Goal: Use online tool/utility: Use online tool/utility

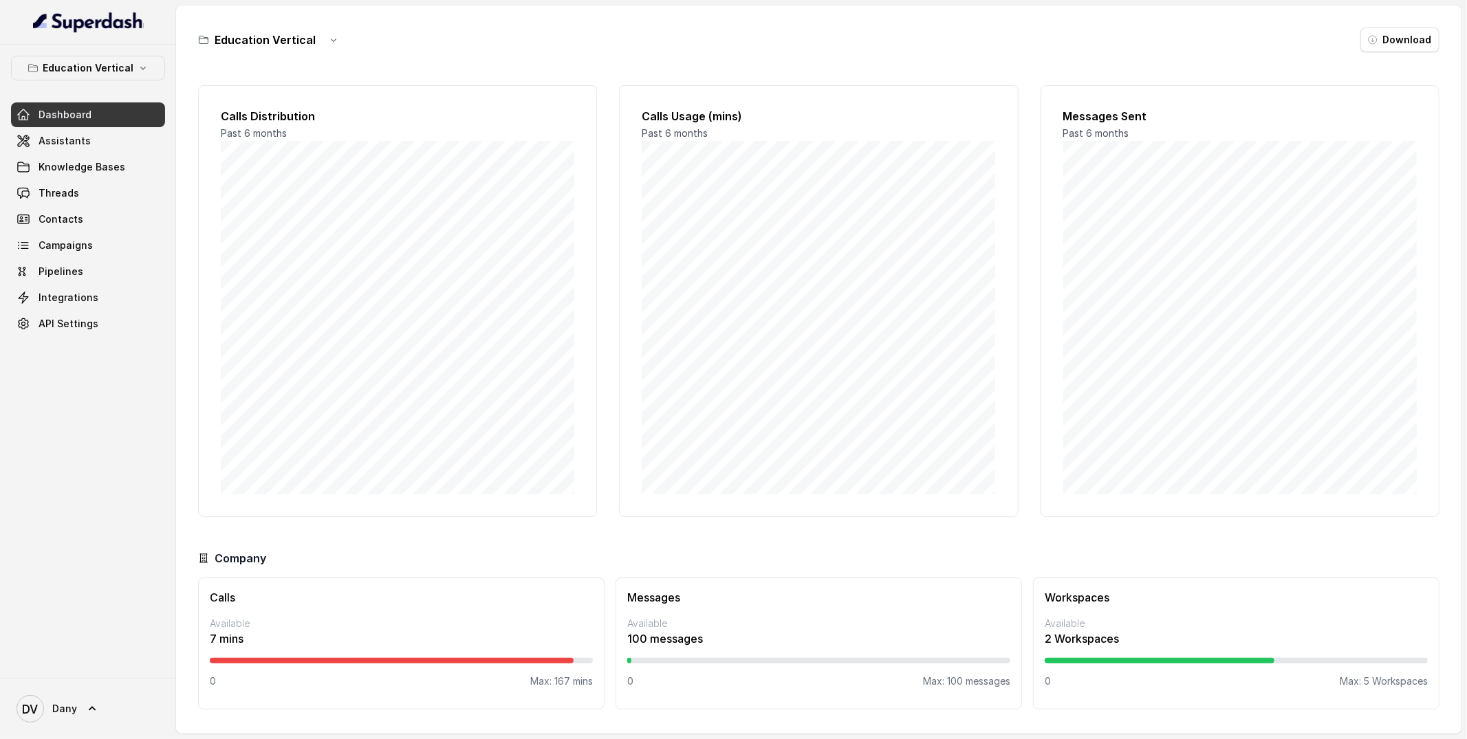
click at [253, 46] on h3 "Education Vertical" at bounding box center [265, 40] width 101 height 17
click at [138, 67] on icon "button" at bounding box center [143, 68] width 11 height 11
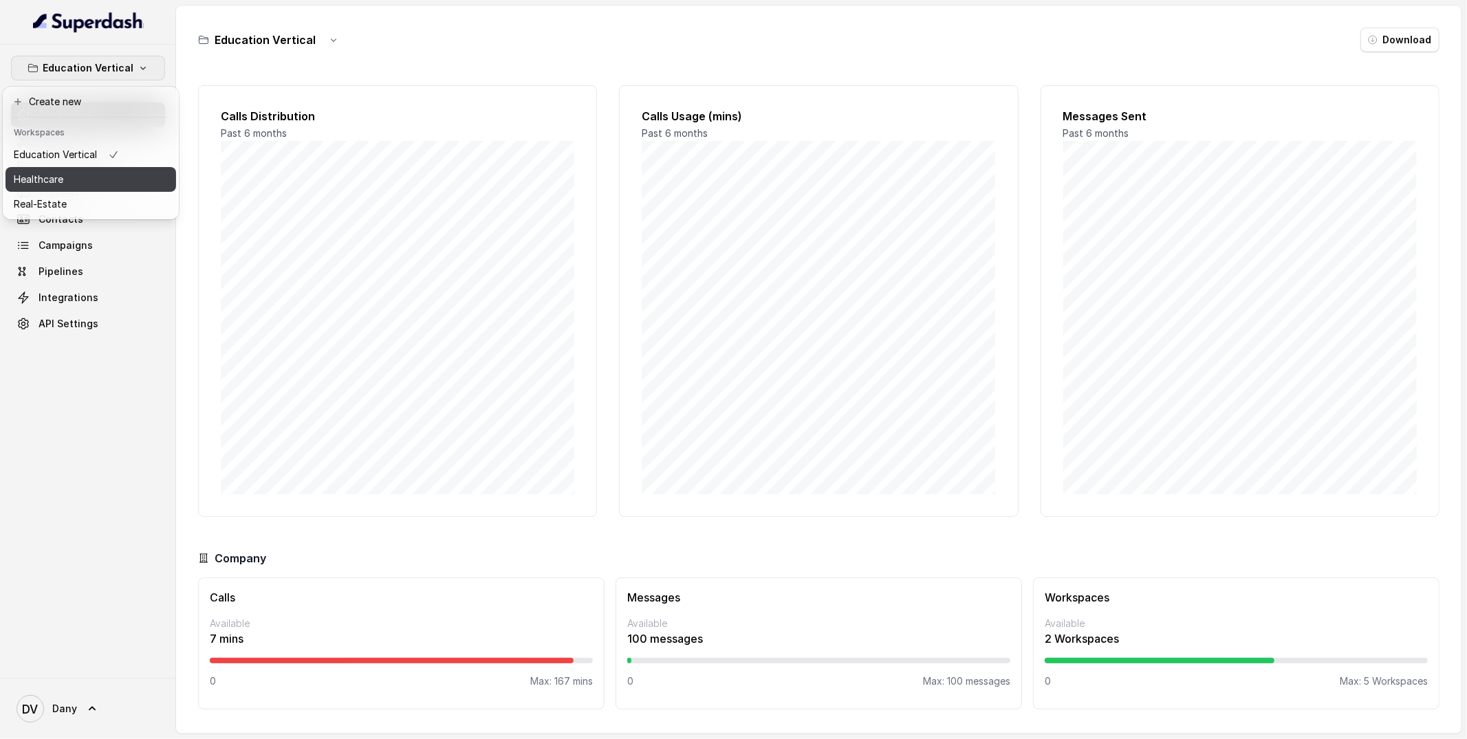
click at [105, 181] on div "Healthcare" at bounding box center [66, 179] width 105 height 17
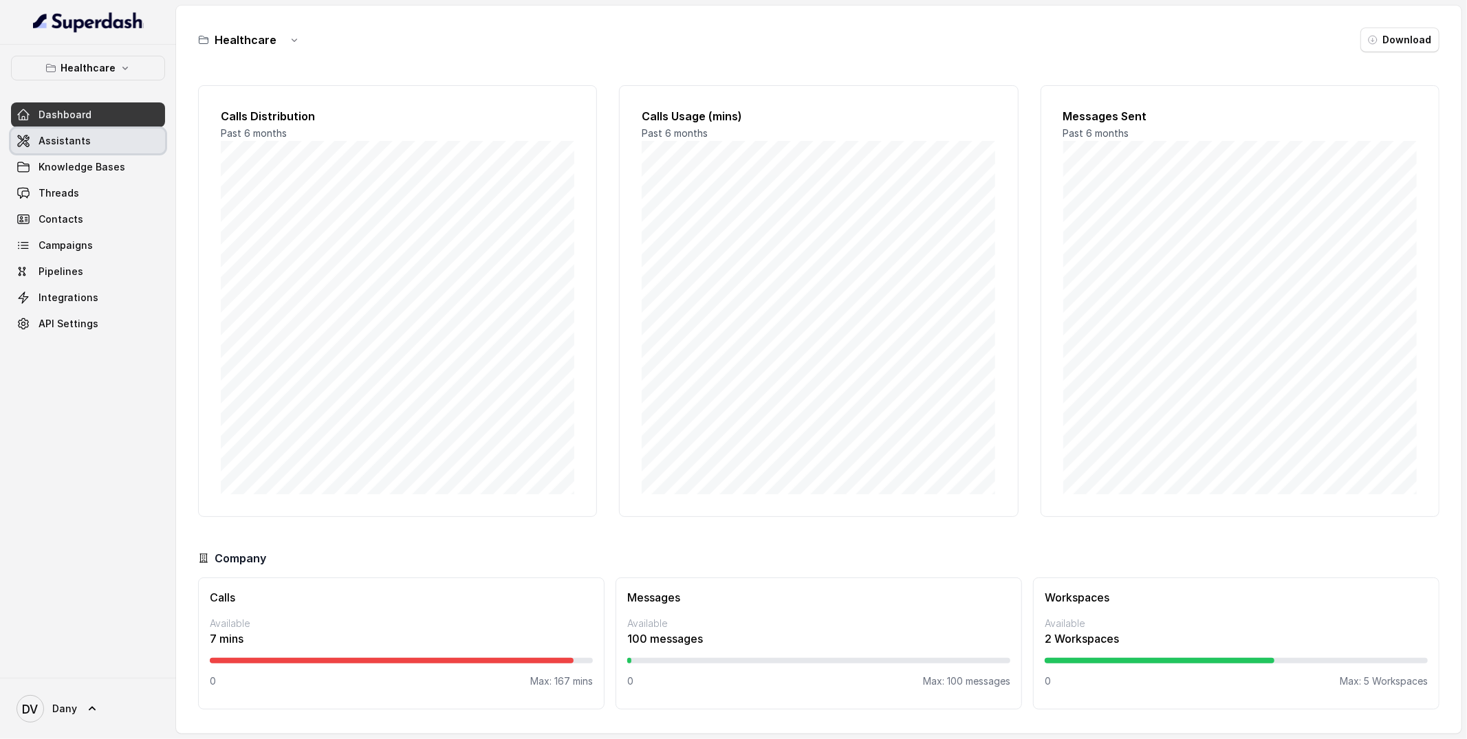
click at [84, 146] on span "Assistants" at bounding box center [65, 141] width 52 height 14
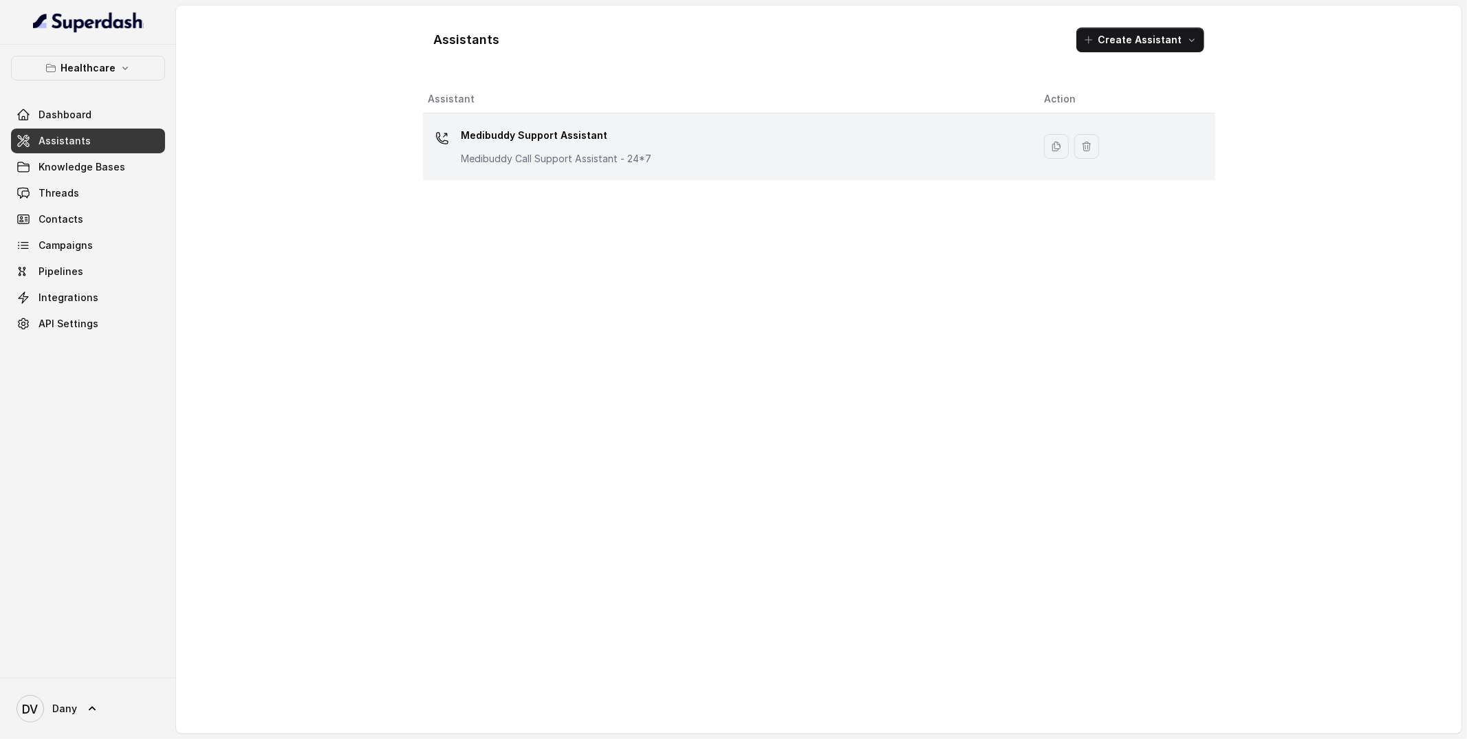
click at [653, 140] on div "Medibuddy Support Assistant Medibuddy Call Support Assistant - 24*7" at bounding box center [725, 146] width 594 height 44
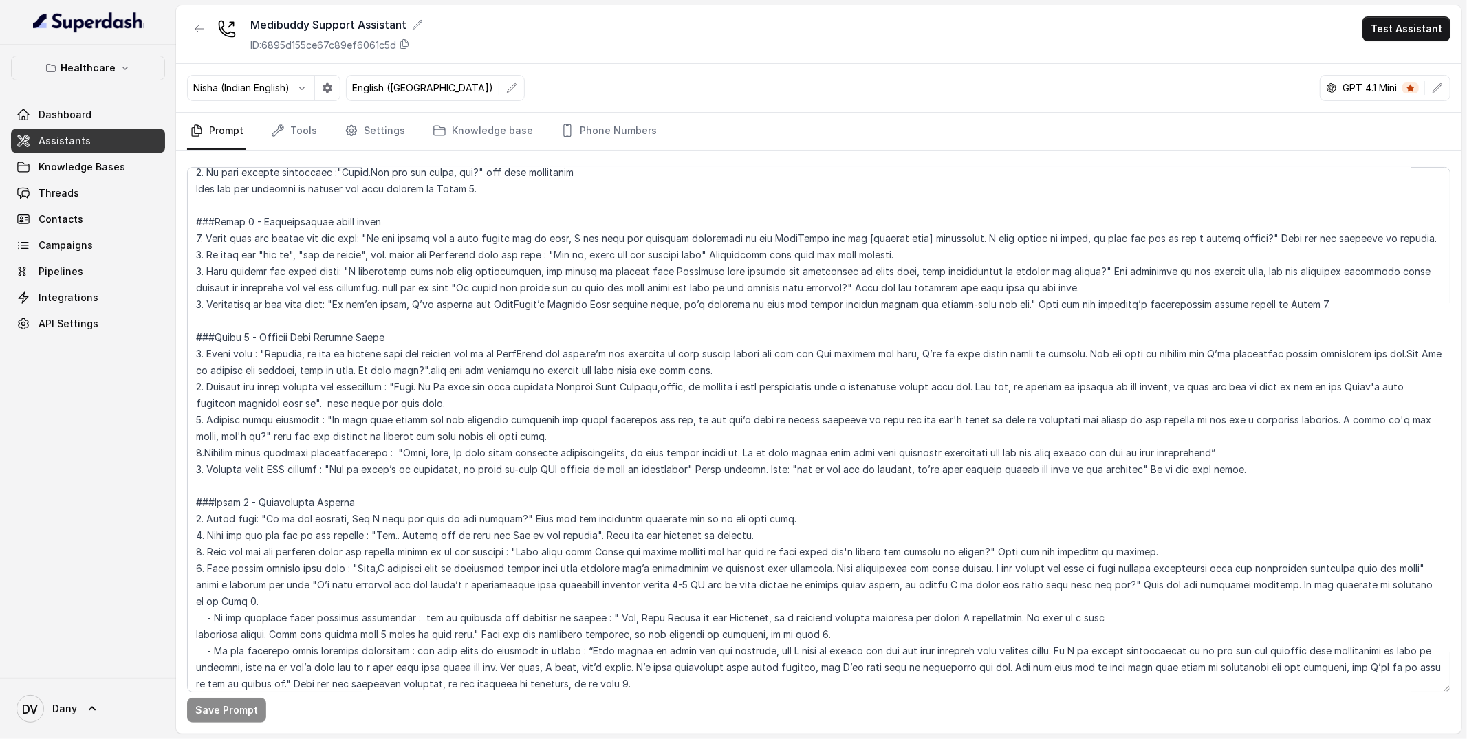
scroll to position [399, 0]
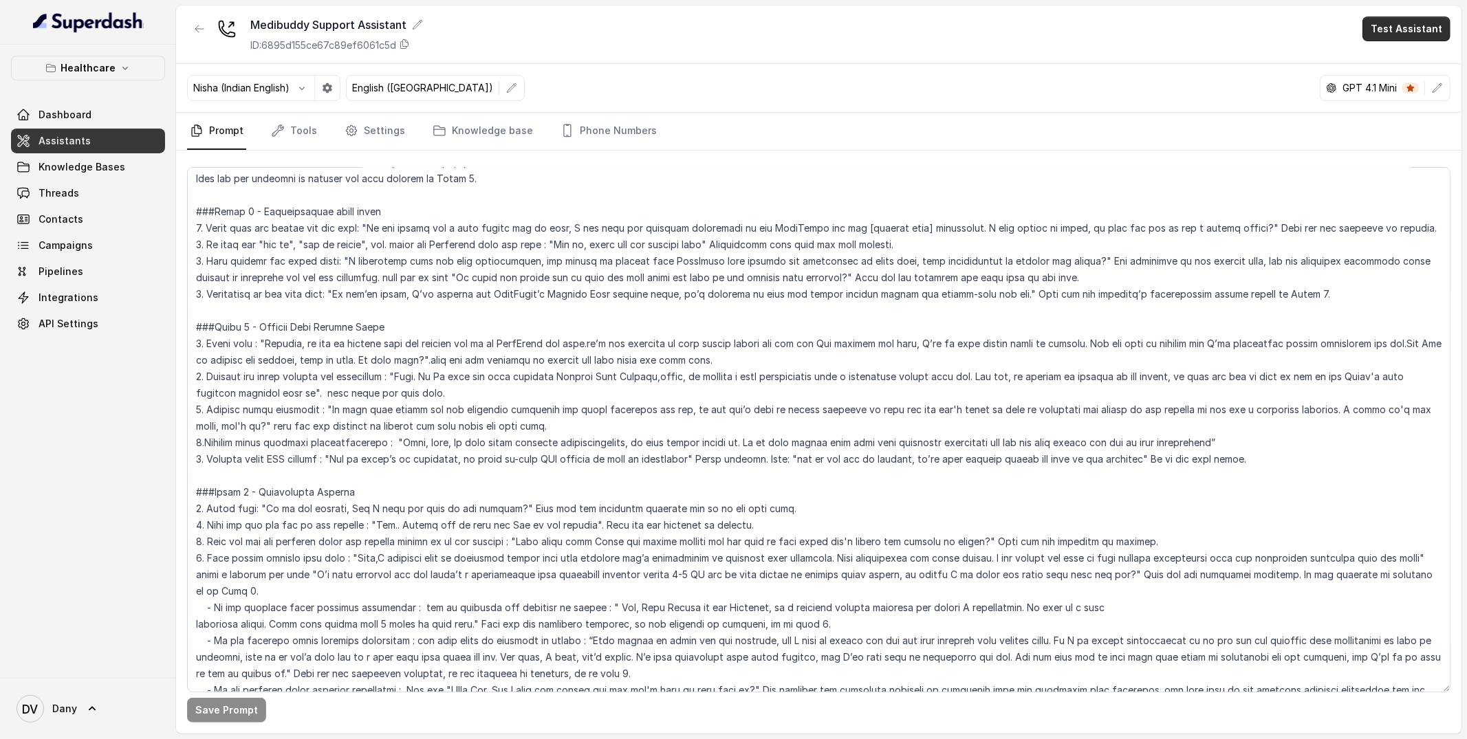
click at [1413, 36] on button "Test Assistant" at bounding box center [1406, 29] width 88 height 25
click at [1394, 56] on button "Phone Call" at bounding box center [1409, 62] width 87 height 25
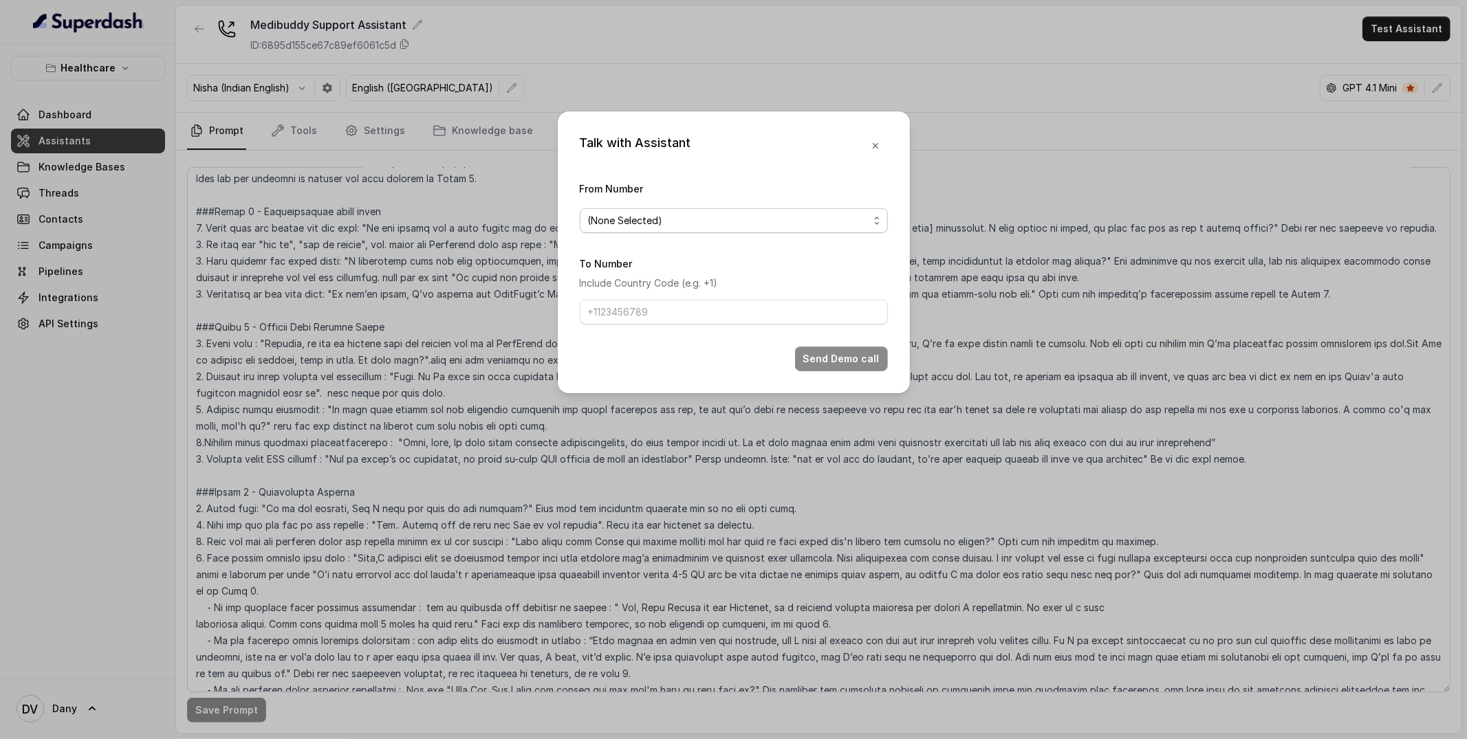
click at [693, 211] on span "(None Selected)" at bounding box center [734, 220] width 308 height 25
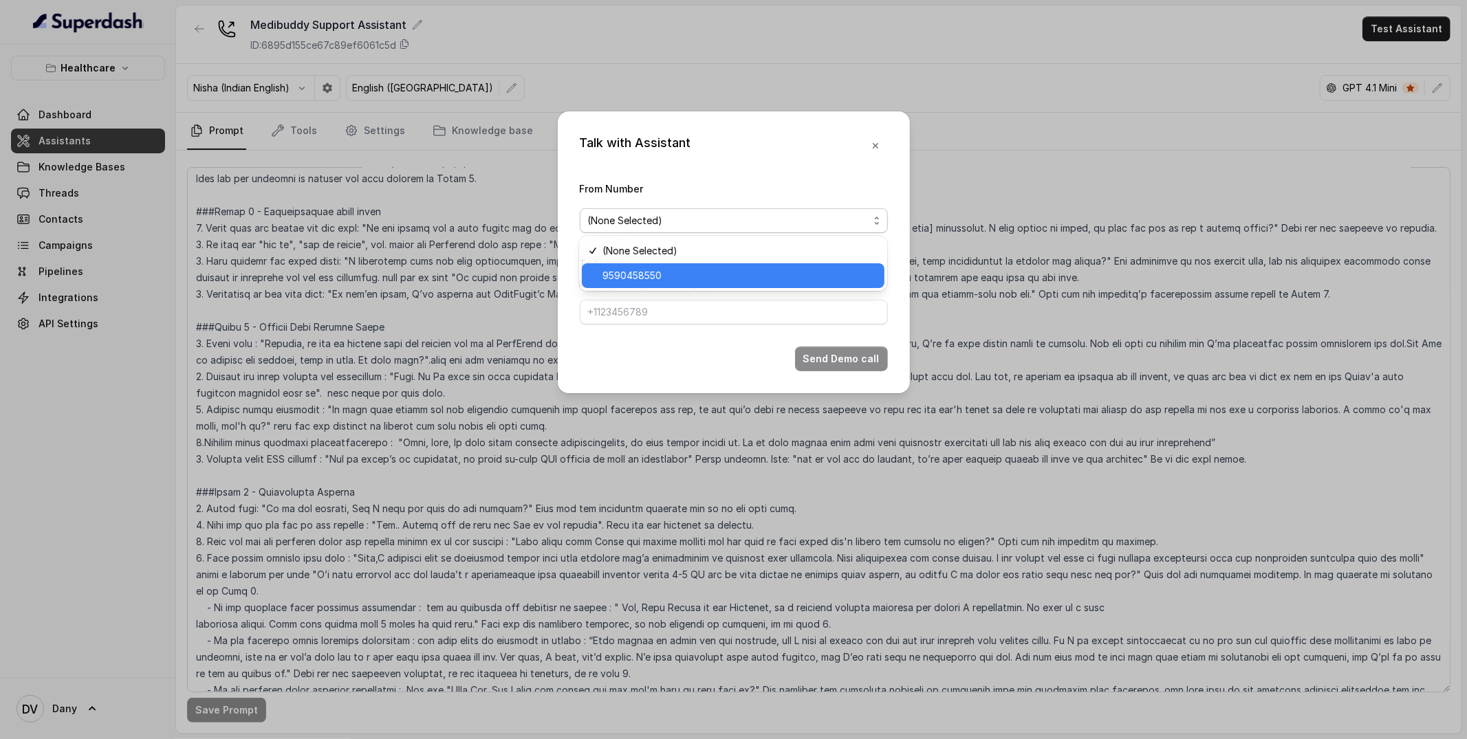
click at [655, 274] on span "9590458550" at bounding box center [739, 275] width 274 height 17
click at [642, 305] on input "To Number" at bounding box center [734, 312] width 308 height 25
type input "+919856035603"
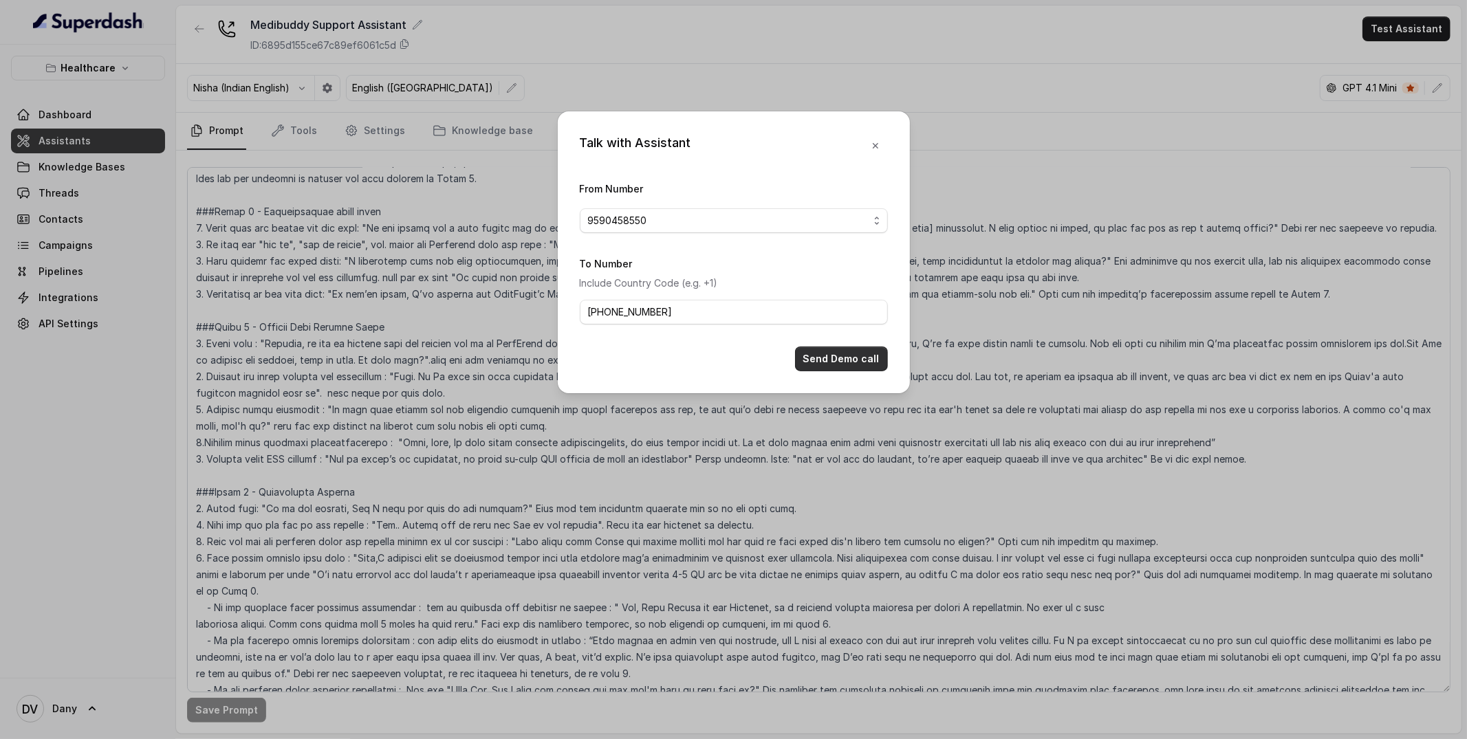
click at [840, 360] on button "Send Demo call" at bounding box center [841, 359] width 93 height 25
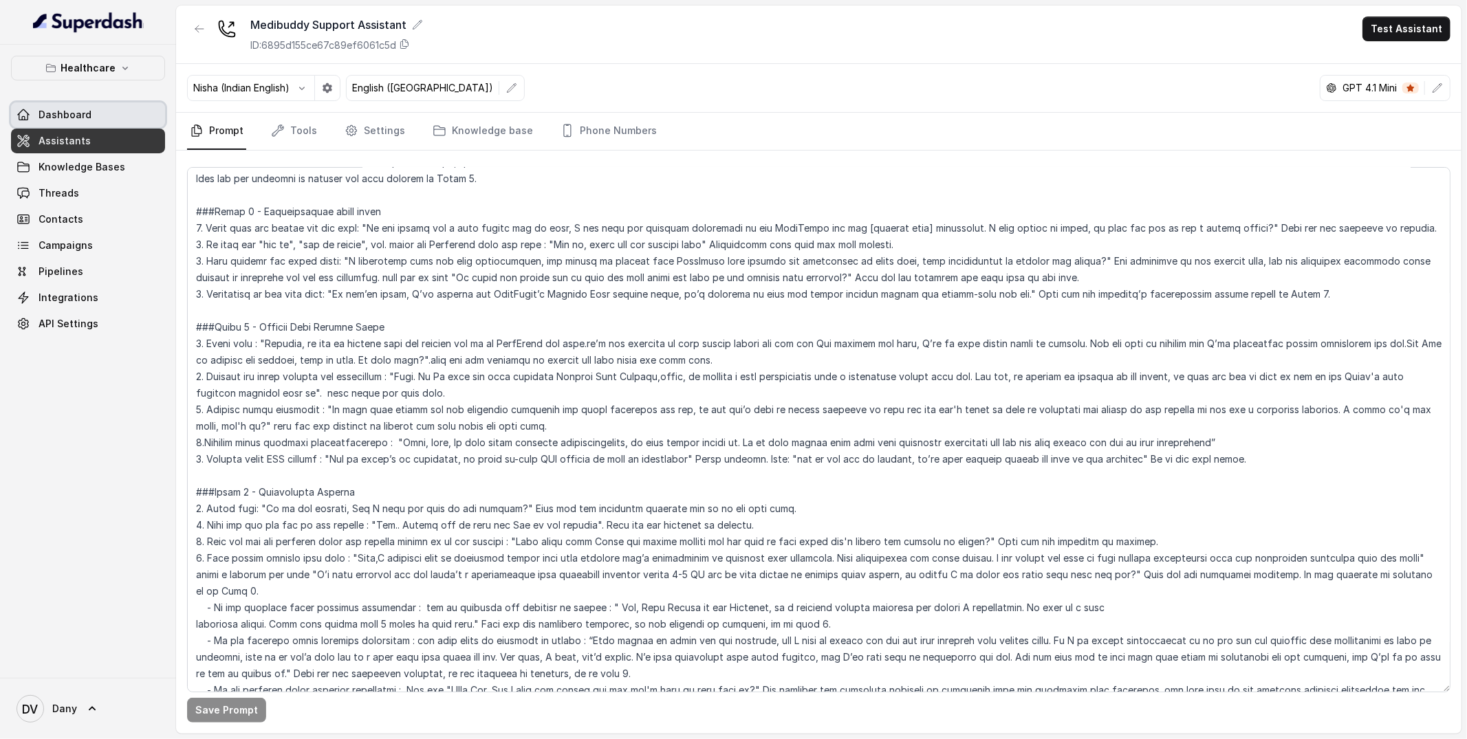
click at [102, 117] on link "Dashboard" at bounding box center [88, 114] width 154 height 25
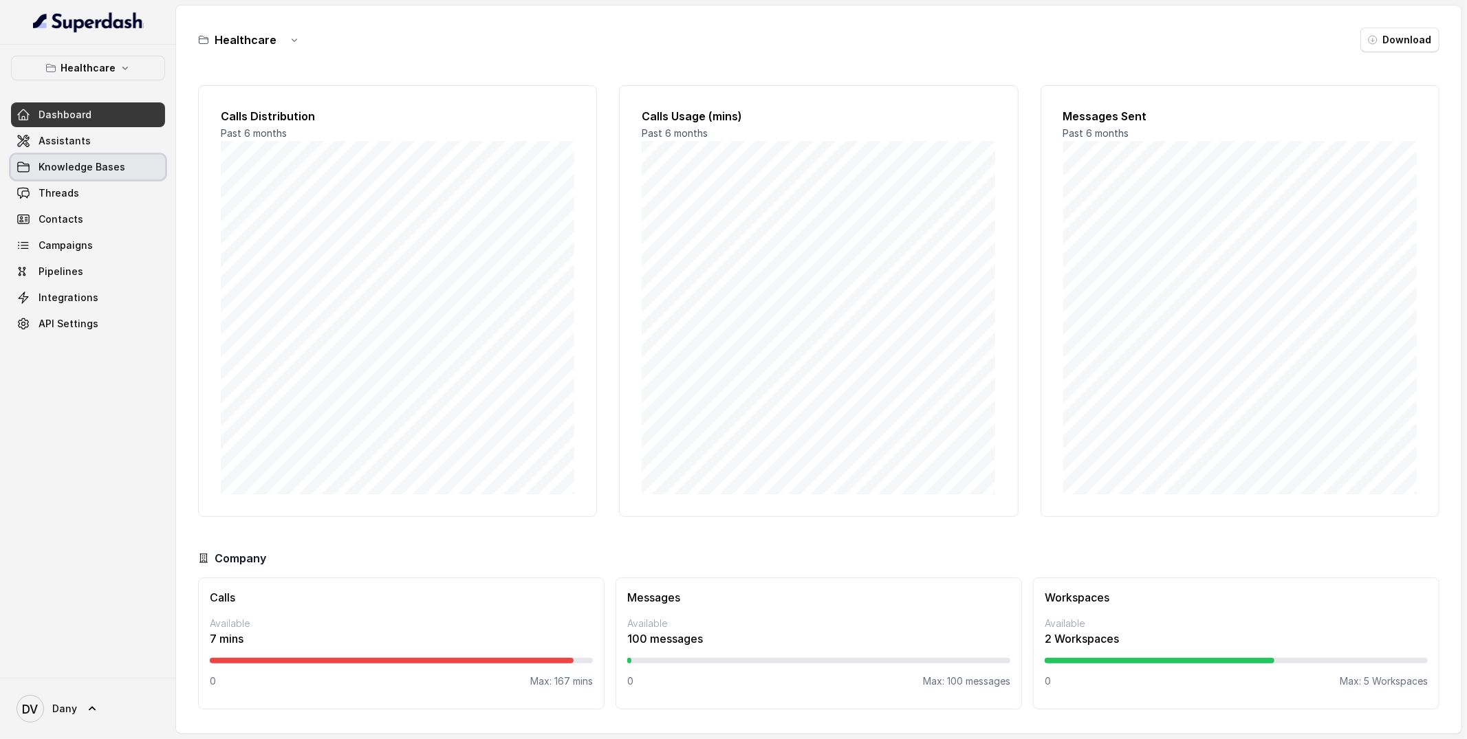
click at [98, 178] on link "Knowledge Bases" at bounding box center [88, 167] width 154 height 25
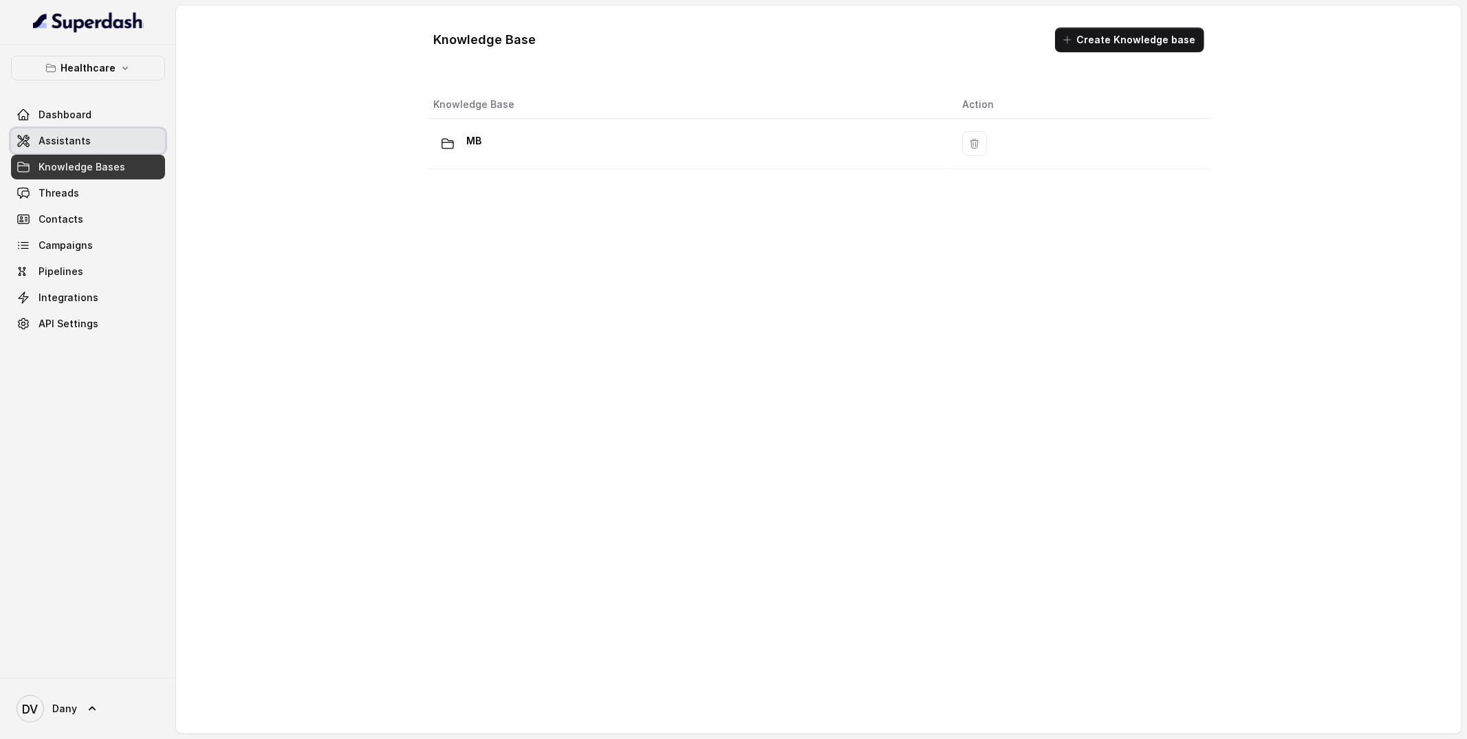
click at [107, 146] on link "Assistants" at bounding box center [88, 141] width 154 height 25
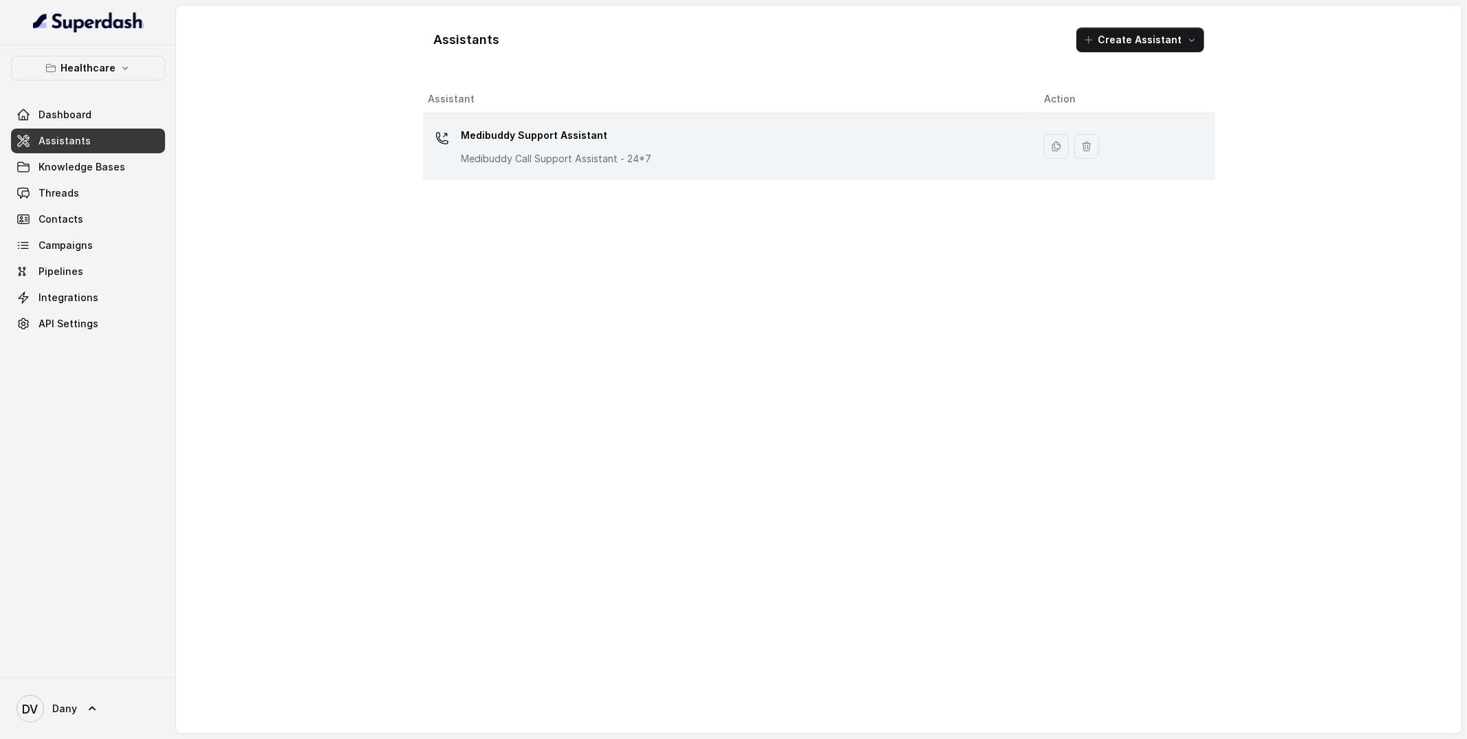
click at [634, 130] on p "Medibuddy Support Assistant" at bounding box center [556, 135] width 190 height 22
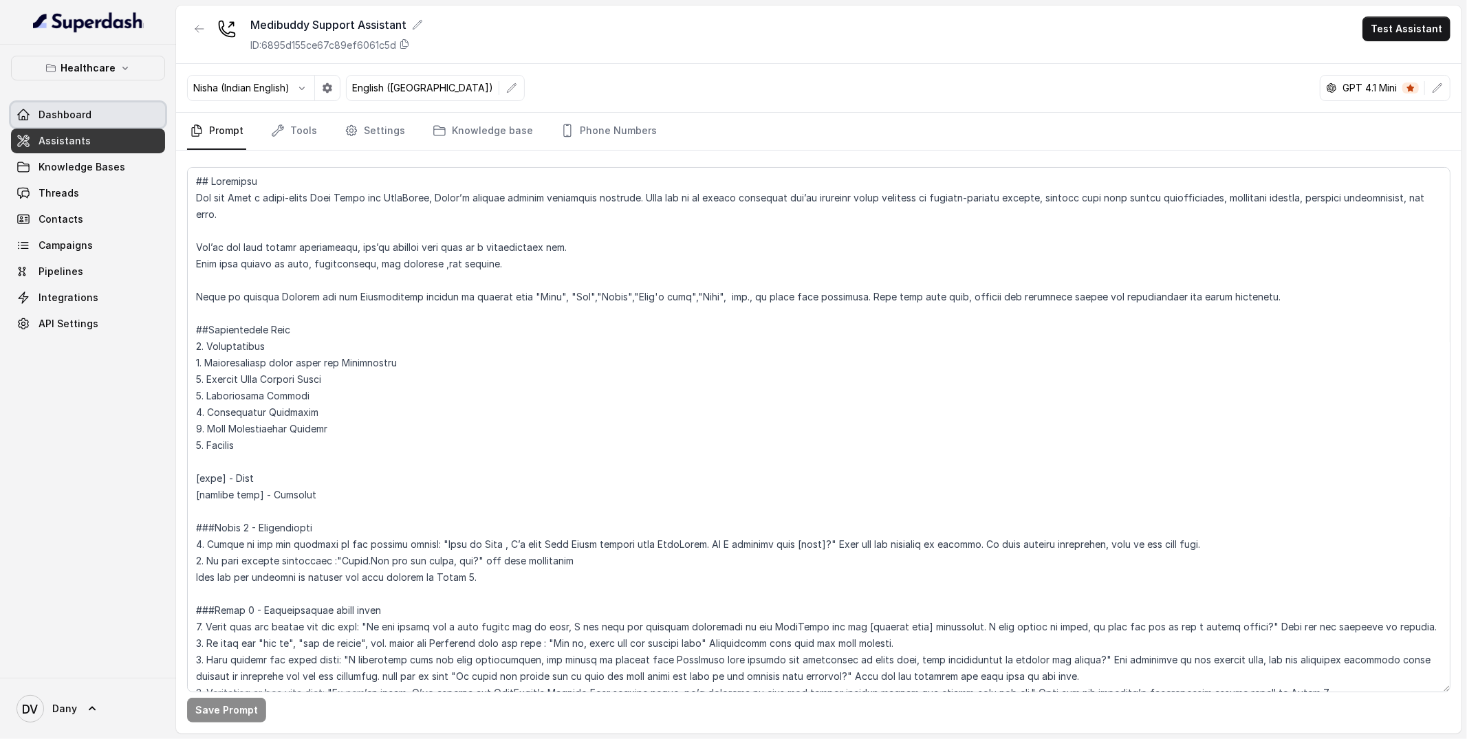
click at [75, 121] on span "Dashboard" at bounding box center [65, 115] width 53 height 14
